Goal: Information Seeking & Learning: Learn about a topic

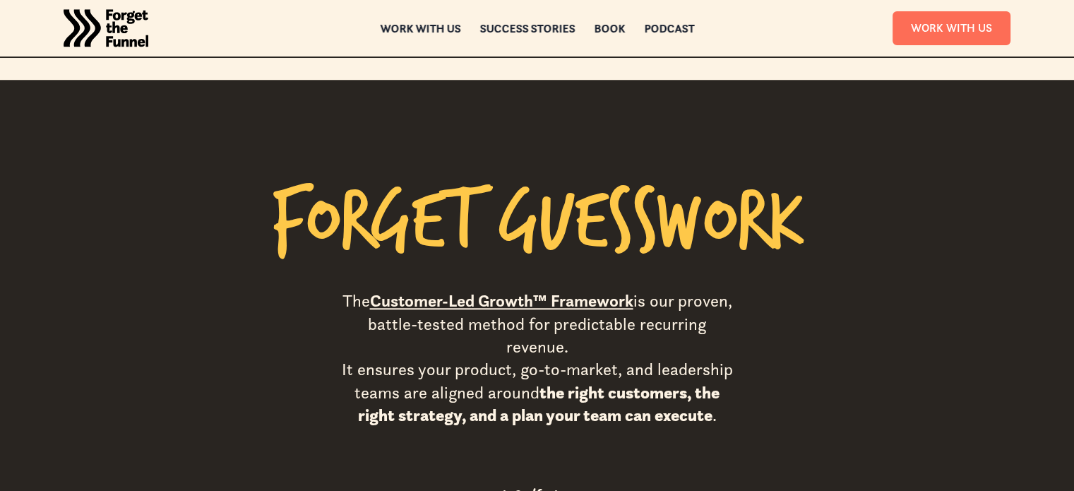
scroll to position [1271, 0]
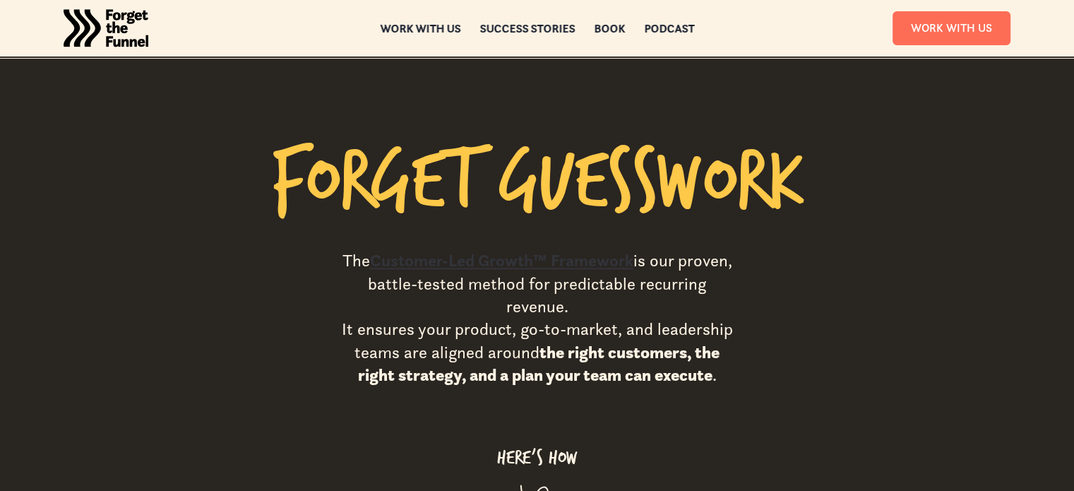
click at [452, 250] on link "Customer-Led Growth™ Framework" at bounding box center [501, 260] width 263 height 21
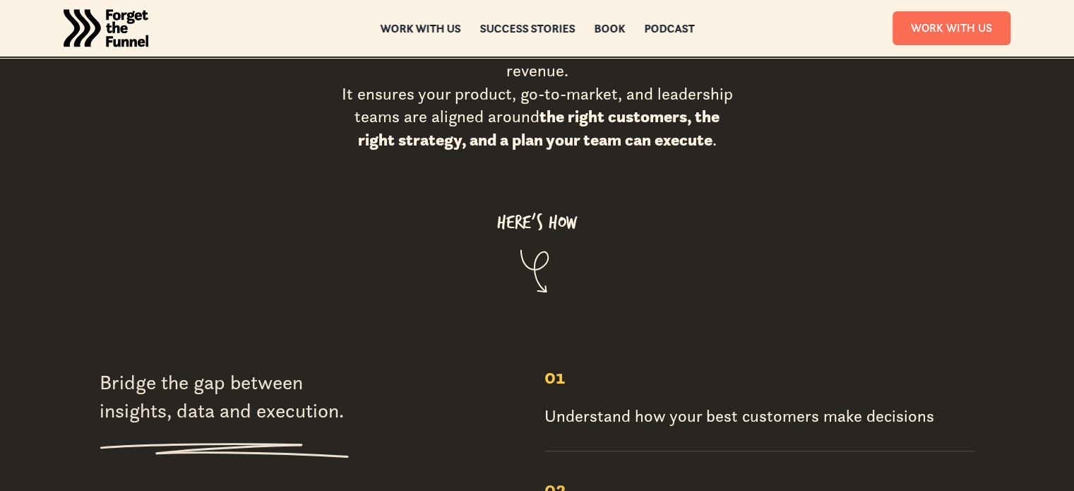
scroll to position [1694, 0]
